Goal: Find contact information: Find contact information

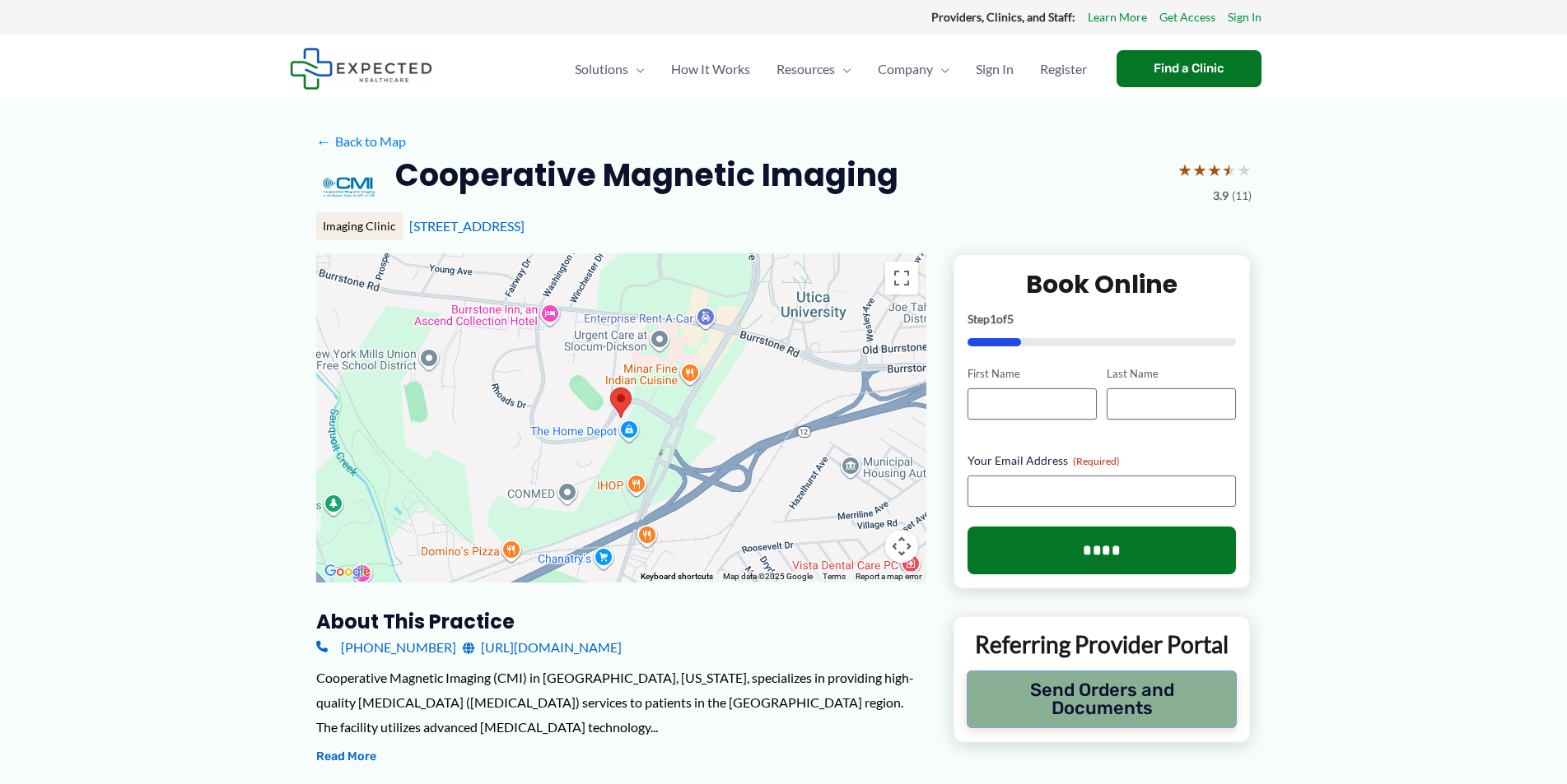
click at [1058, 704] on button "Send Orders and Documents" at bounding box center [1102, 699] width 271 height 57
